Goal: Information Seeking & Learning: Learn about a topic

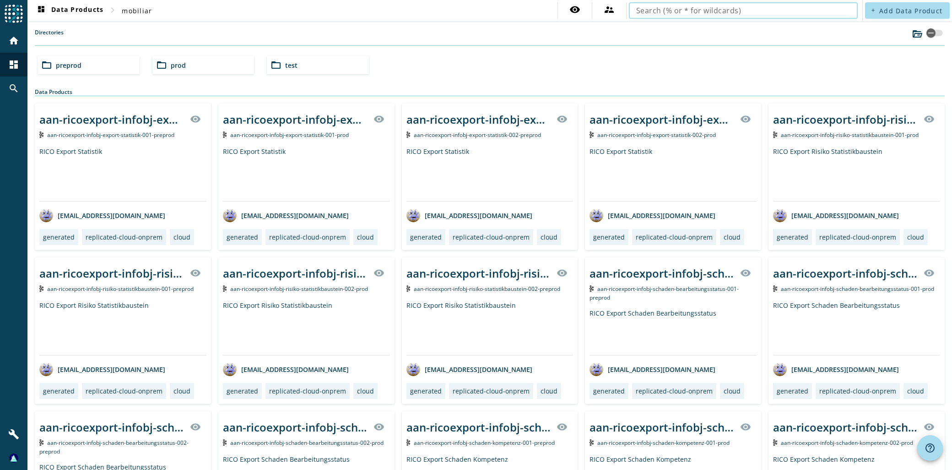
click at [122, 65] on div "folder_open preprod" at bounding box center [89, 65] width 102 height 18
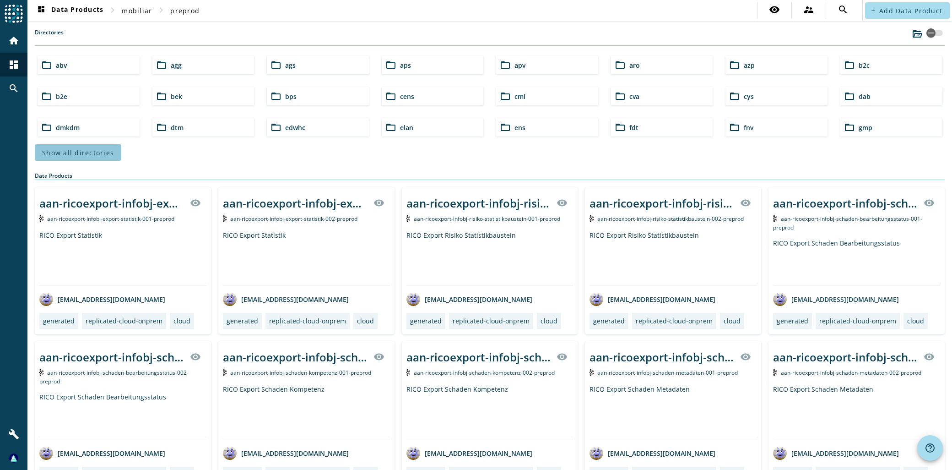
click at [92, 145] on span at bounding box center [78, 152] width 87 height 22
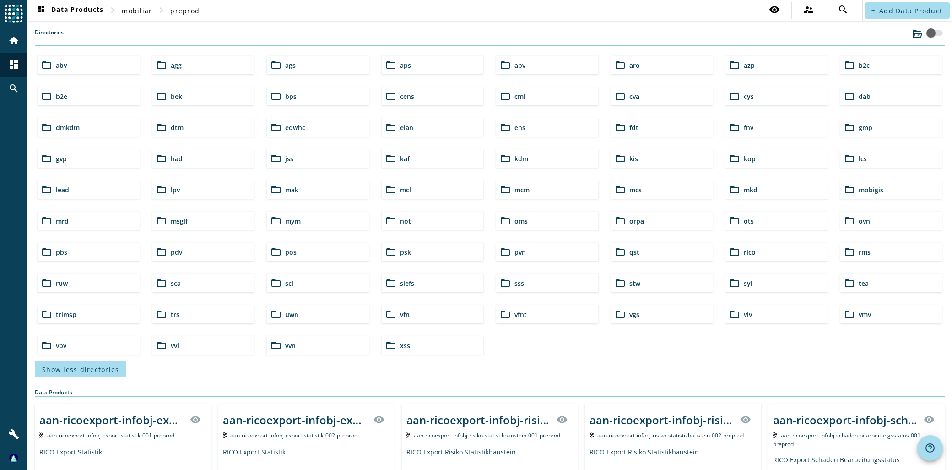
click at [241, 247] on div "folder_open pdv" at bounding box center [203, 252] width 102 height 18
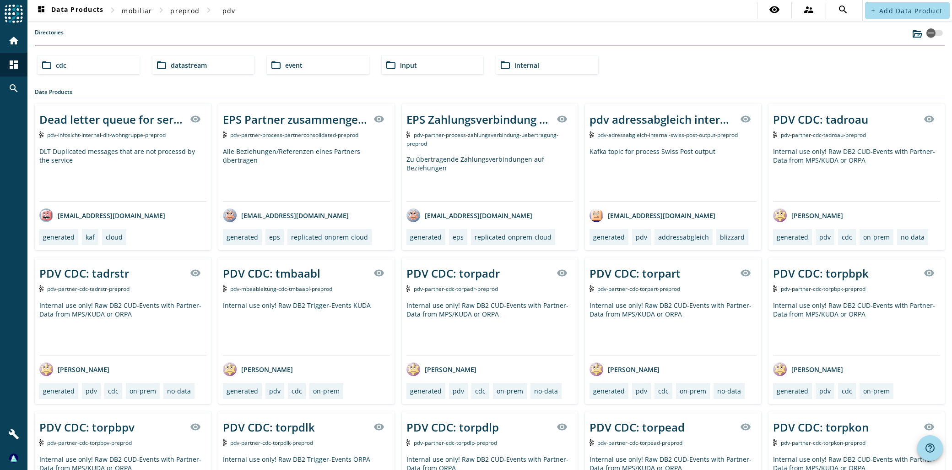
click at [203, 57] on div "folder_open datastream" at bounding box center [203, 65] width 102 height 18
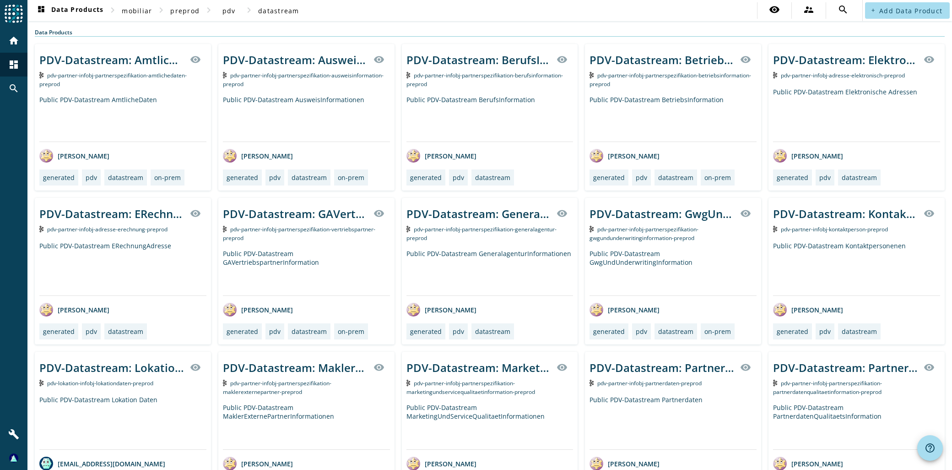
scroll to position [189, 0]
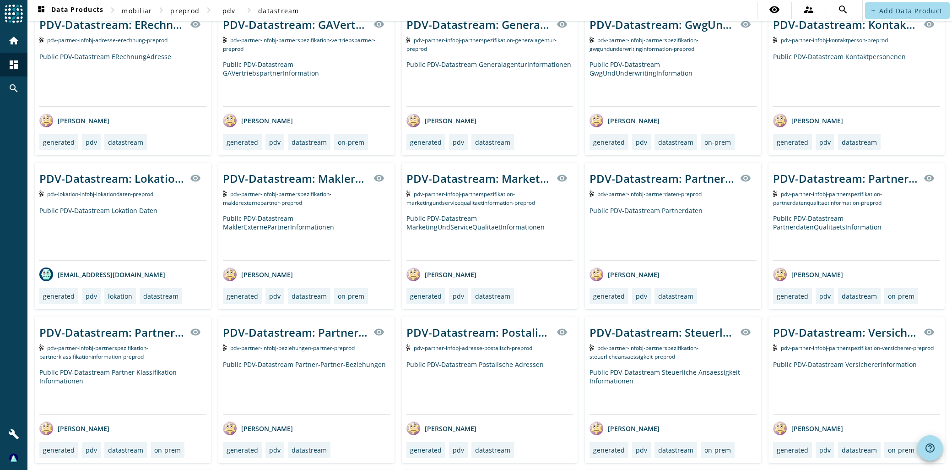
click at [577, 108] on div "PDV-Datastream: AmtlicheDaten visibility pdv-partner-infobj-partnerspezifikatio…" at bounding box center [490, 236] width 910 height 762
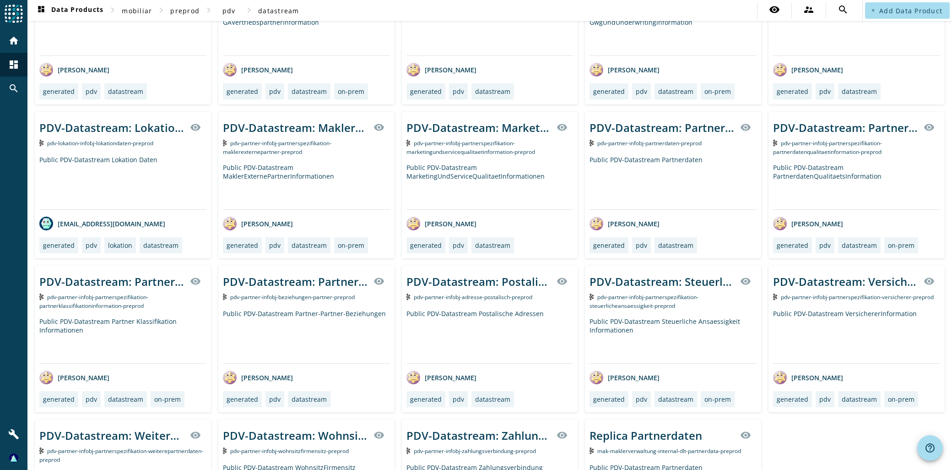
click at [631, 143] on span "pdv-partner-infobj-partnerdaten-preprod" at bounding box center [649, 143] width 104 height 8
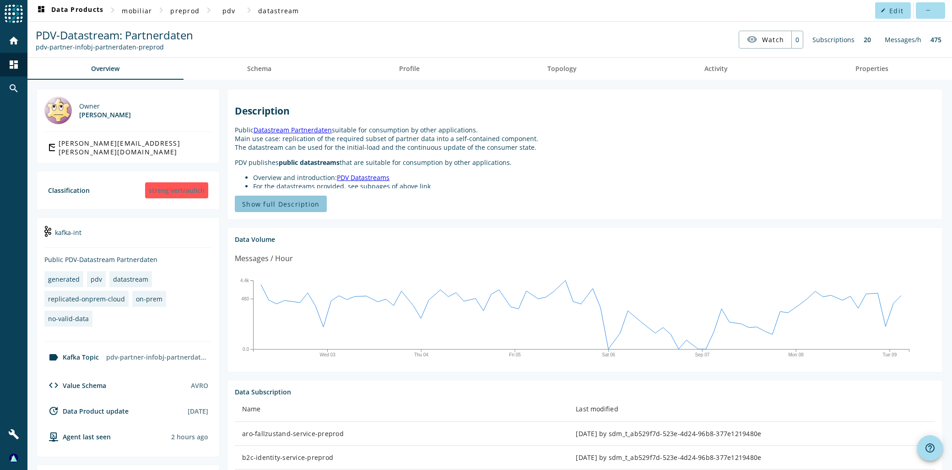
click at [308, 203] on span "Show full Description" at bounding box center [280, 204] width 77 height 9
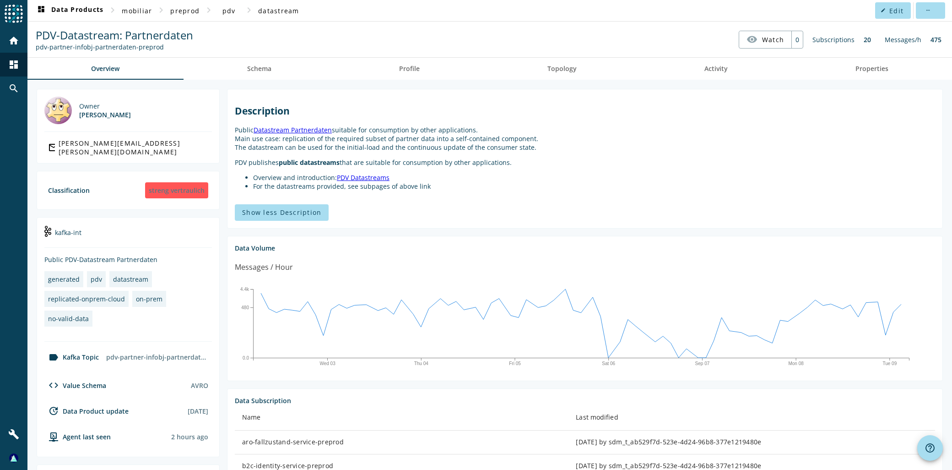
scroll to position [51, 0]
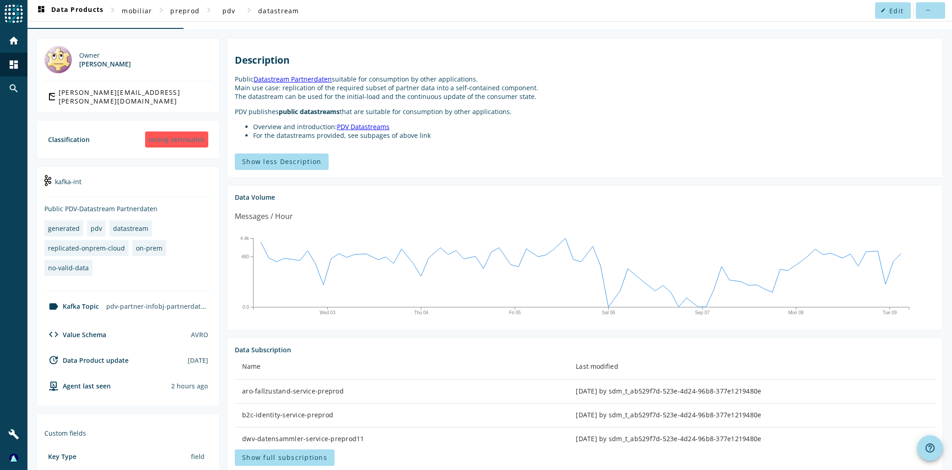
click at [352, 125] on link "PDV Datastreams" at bounding box center [363, 126] width 53 height 9
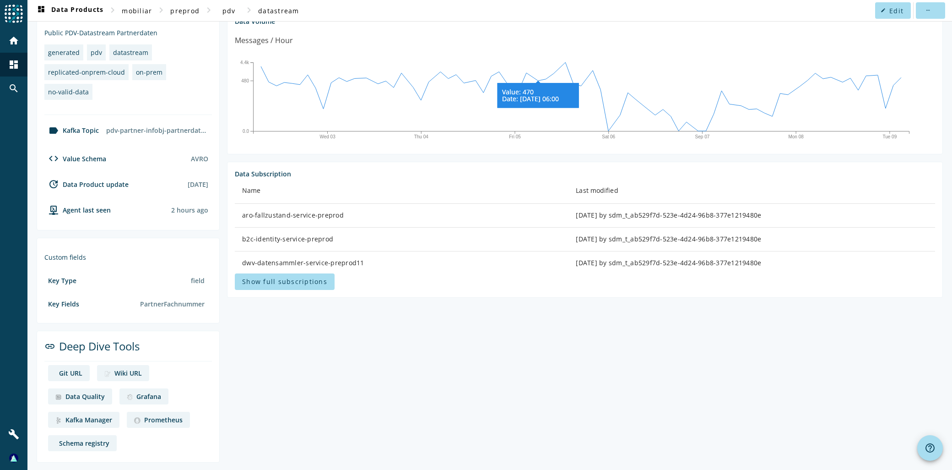
scroll to position [0, 0]
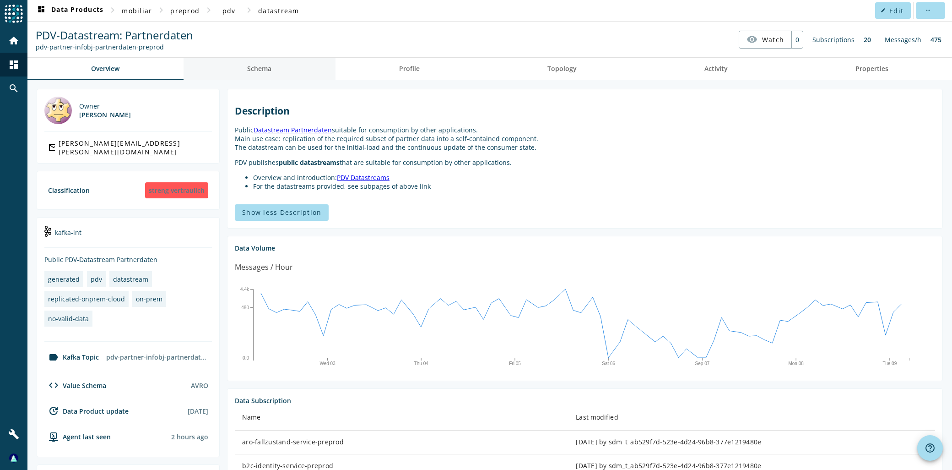
click at [262, 71] on span "Schema" at bounding box center [259, 68] width 24 height 6
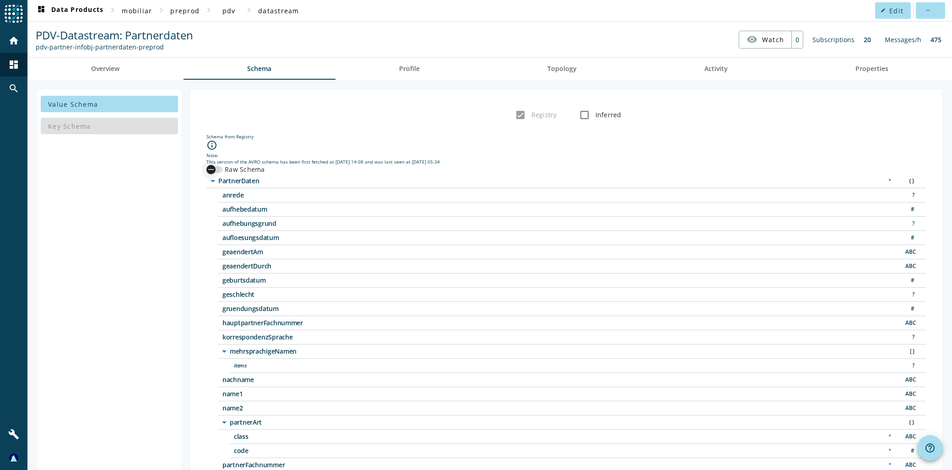
click at [209, 167] on icon "button" at bounding box center [211, 169] width 8 height 8
